Goal: Find contact information: Find contact information

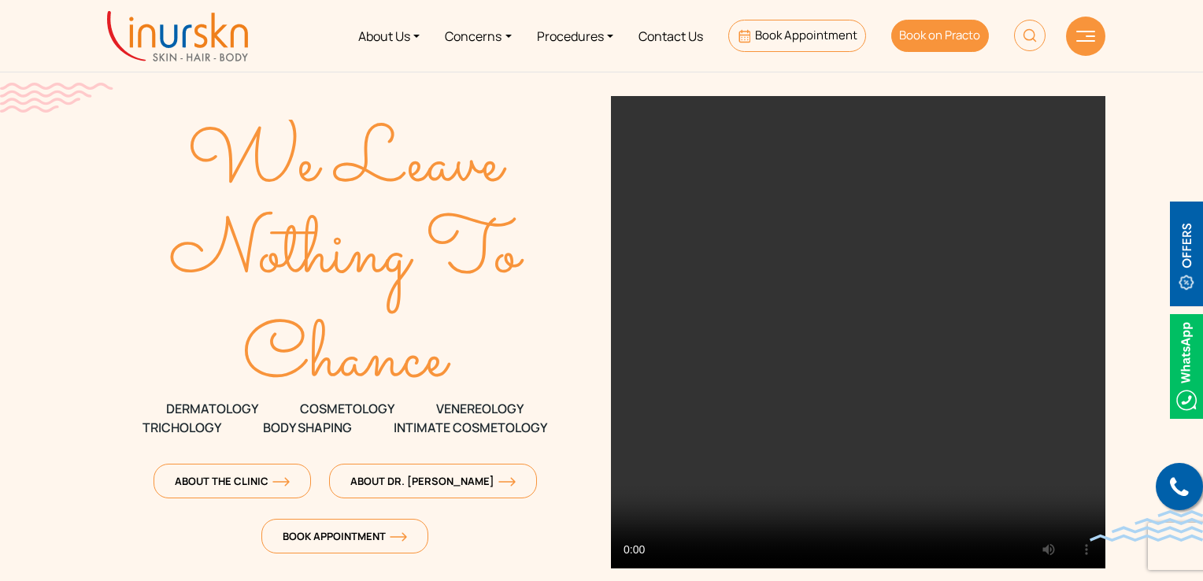
click at [950, 29] on span "Book on Practo" at bounding box center [939, 35] width 81 height 17
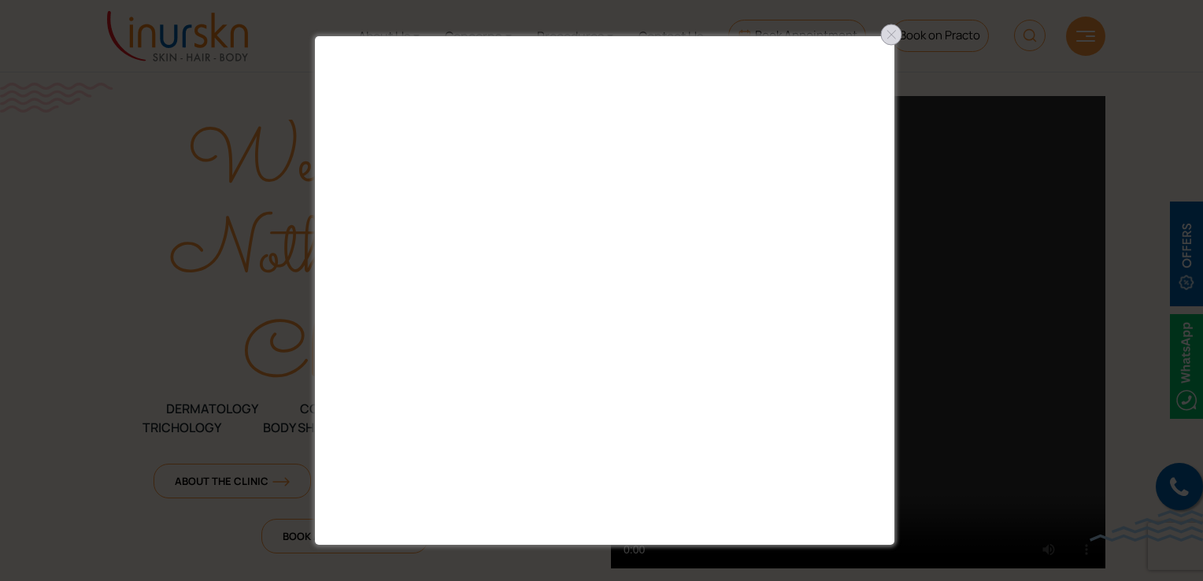
click at [894, 27] on div at bounding box center [891, 34] width 25 height 25
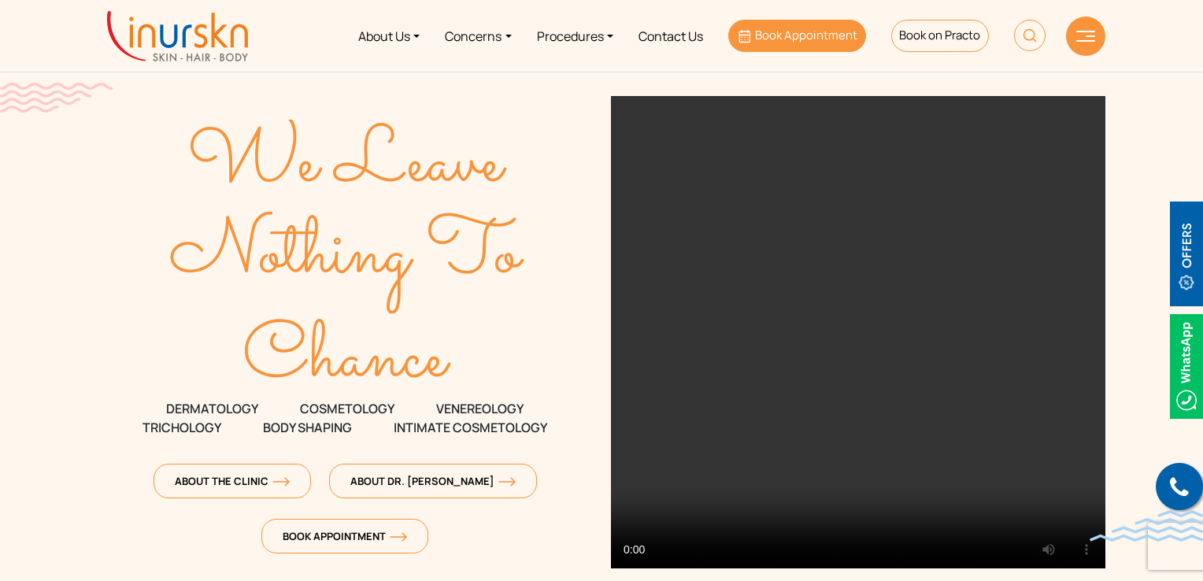
click at [810, 27] on span "Book Appointment" at bounding box center [806, 35] width 102 height 17
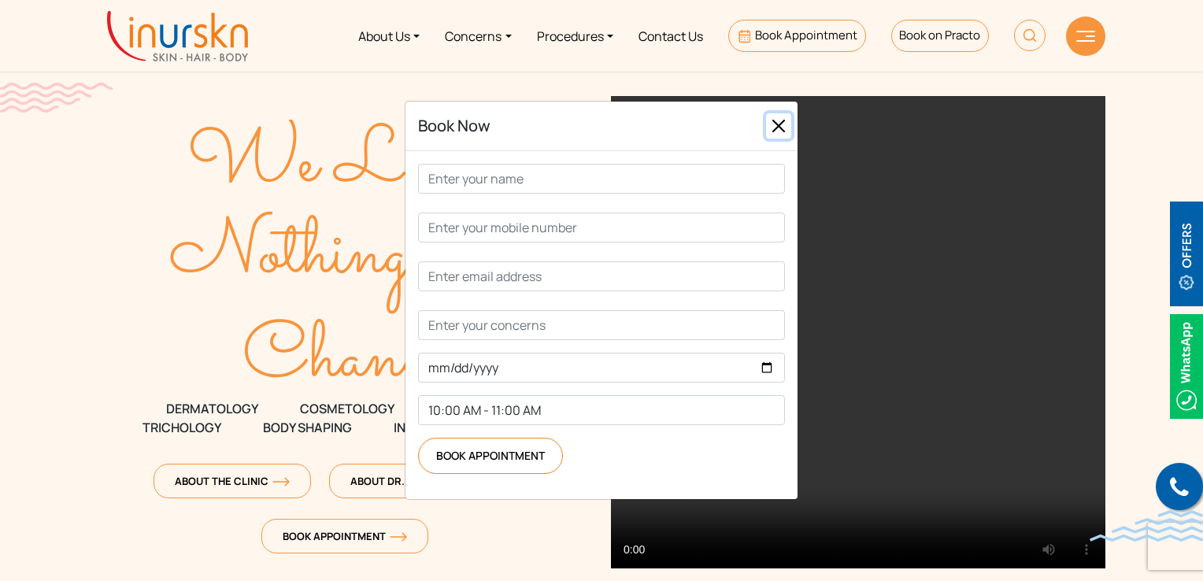
click at [784, 125] on button "Close" at bounding box center [778, 125] width 25 height 25
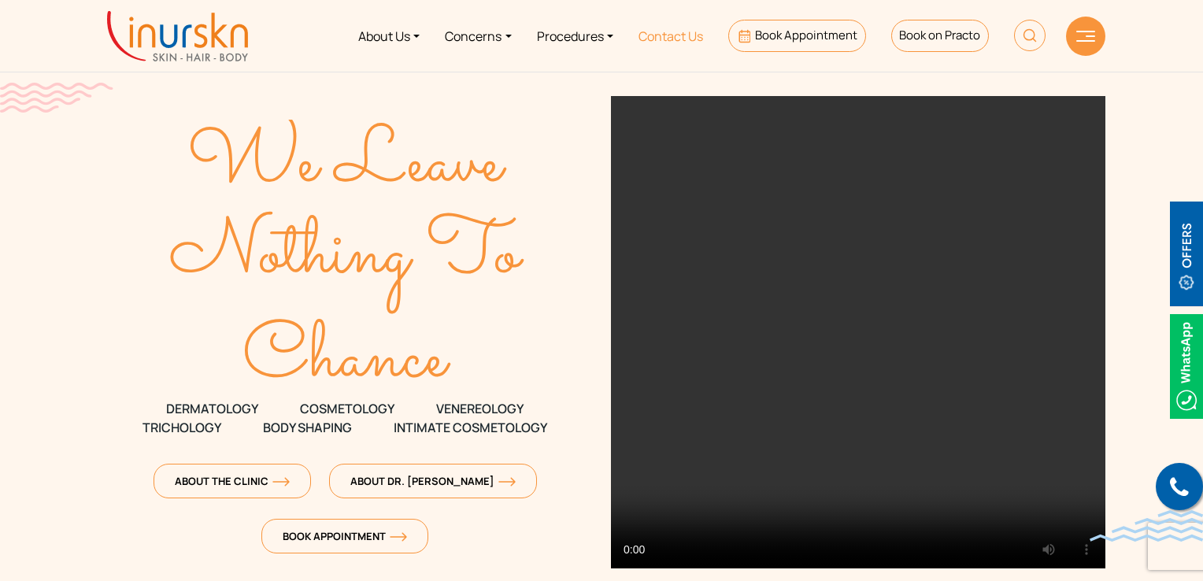
click at [682, 40] on link "Contact Us" at bounding box center [671, 35] width 90 height 59
click at [680, 41] on link "Contact Us" at bounding box center [671, 35] width 90 height 59
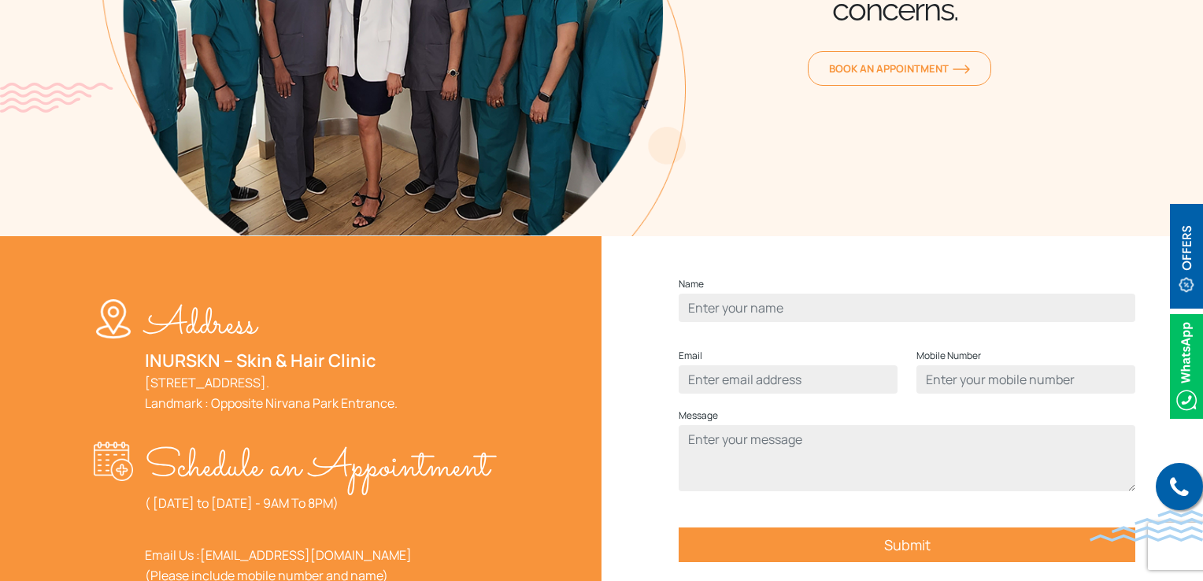
scroll to position [394, 0]
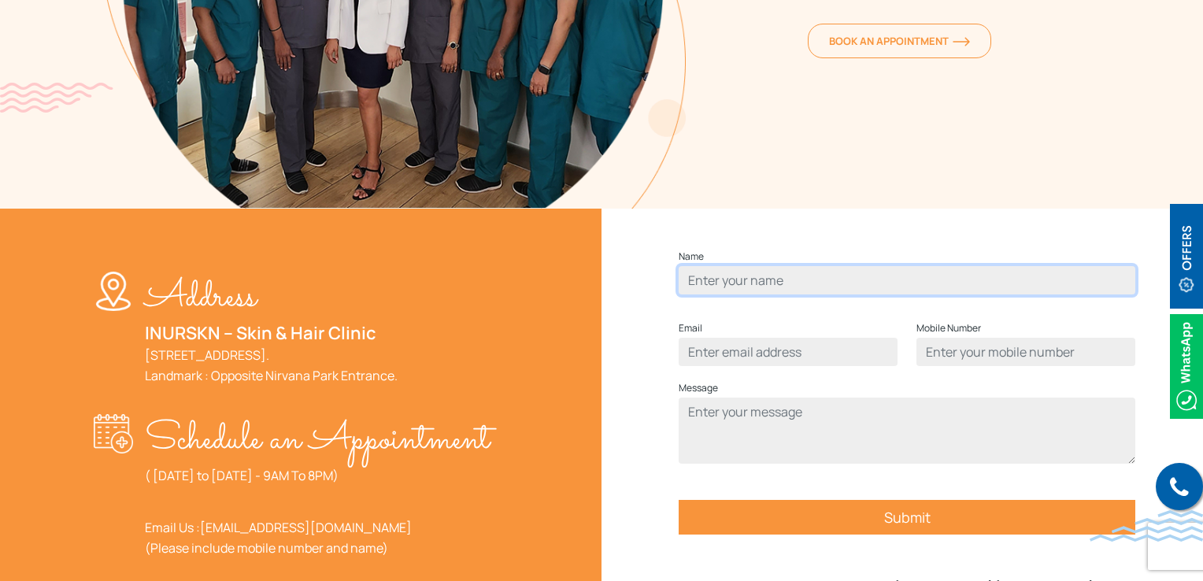
click at [756, 294] on input "Contact form" at bounding box center [907, 280] width 457 height 28
click at [657, 326] on div "Name Email Mobile Number Message Submit Our first clinic is located in the beau…" at bounding box center [907, 448] width 611 height 448
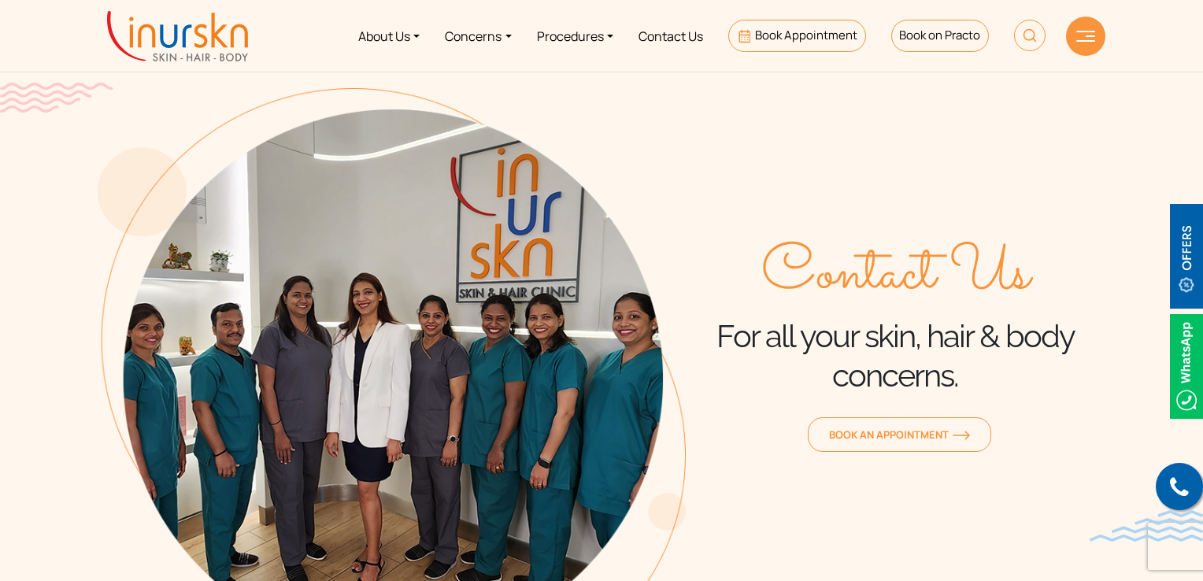
scroll to position [79, 0]
